Goal: Navigation & Orientation: Find specific page/section

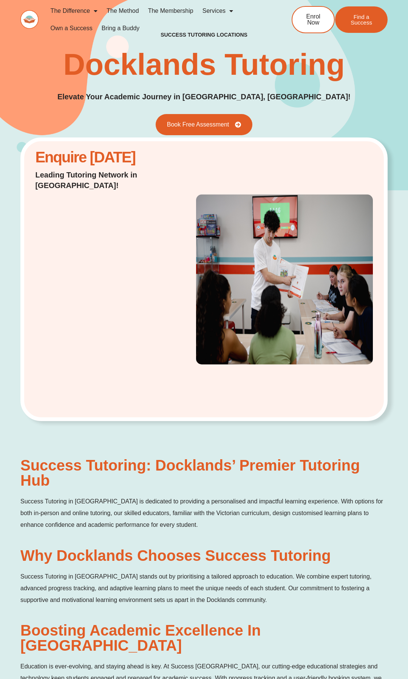
click at [134, 9] on link "The Method" at bounding box center [122, 10] width 41 height 17
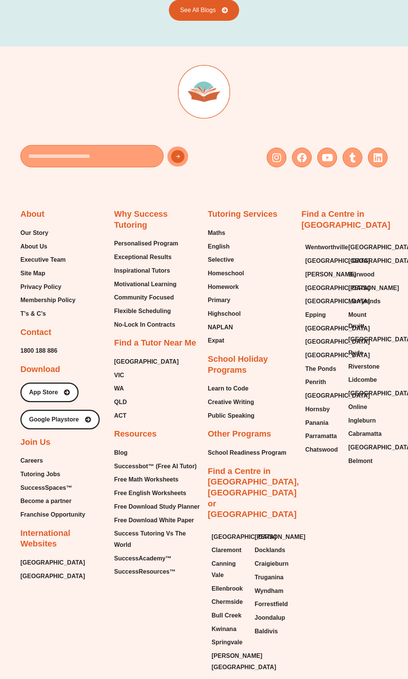
scroll to position [1428, 0]
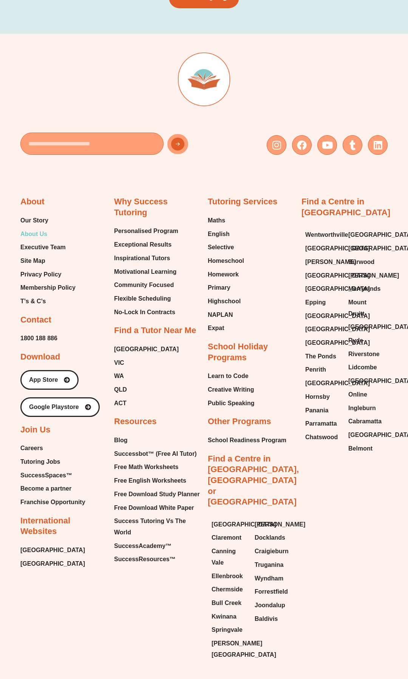
click at [32, 233] on span "About Us" at bounding box center [33, 233] width 27 height 11
